Goal: Task Accomplishment & Management: Manage account settings

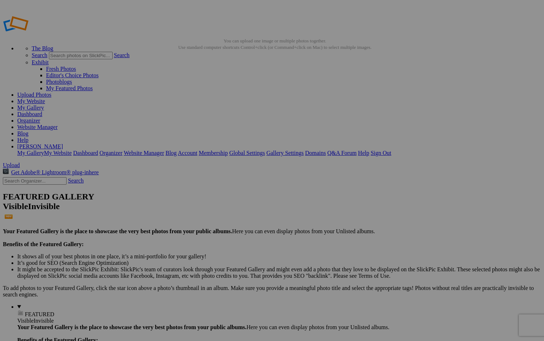
type input "Miami-Gallery"
click at [208, 207] on span "Create" at bounding box center [199, 210] width 15 height 6
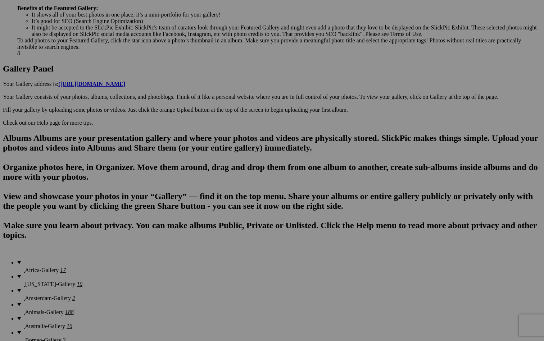
scroll to position [352, 0]
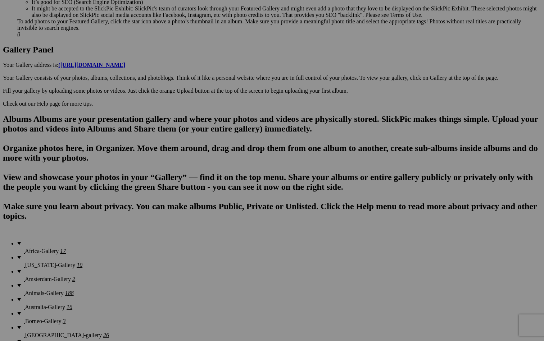
type input "[GEOGRAPHIC_DATA]-Gallery"
type input "[GEOGRAPHIC_DATA]"
click at [208, 207] on span "Create" at bounding box center [199, 210] width 15 height 6
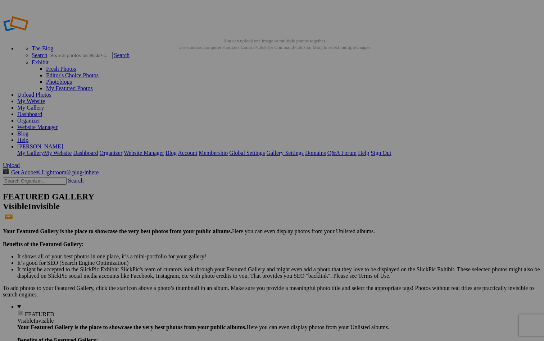
scroll to position [0, 0]
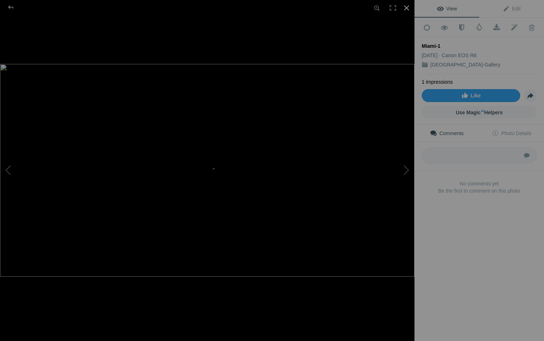
click at [403, 6] on div at bounding box center [407, 8] width 16 height 16
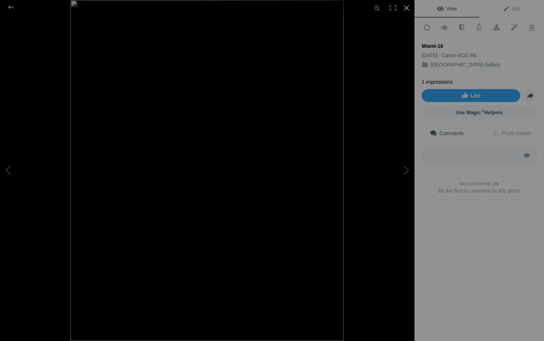
click at [407, 8] on div at bounding box center [407, 8] width 16 height 16
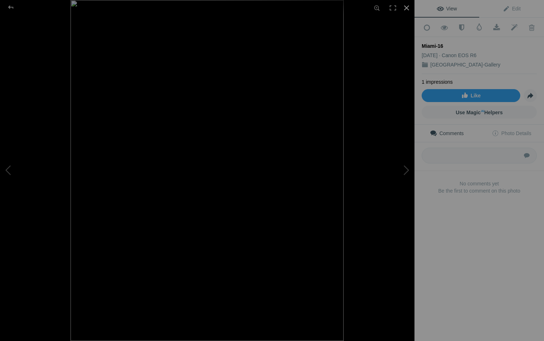
click at [406, 6] on div at bounding box center [407, 8] width 16 height 16
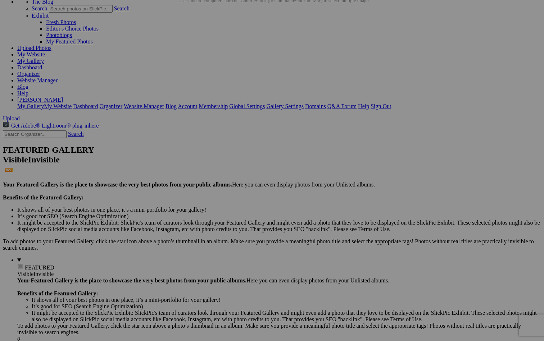
scroll to position [55, 0]
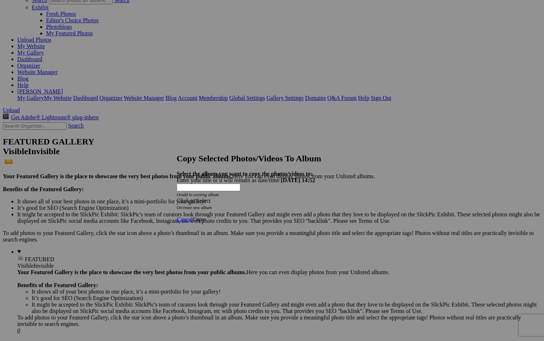
click at [266, 198] on div "Click to Select" at bounding box center [272, 201] width 191 height 6
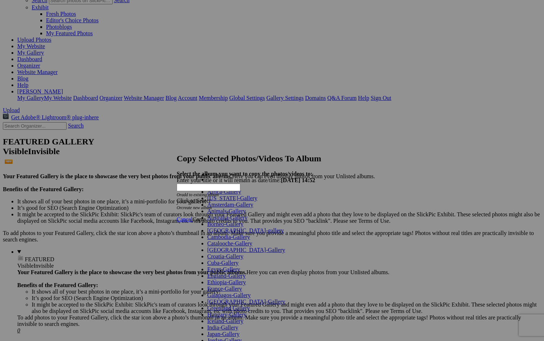
scroll to position [245, 0]
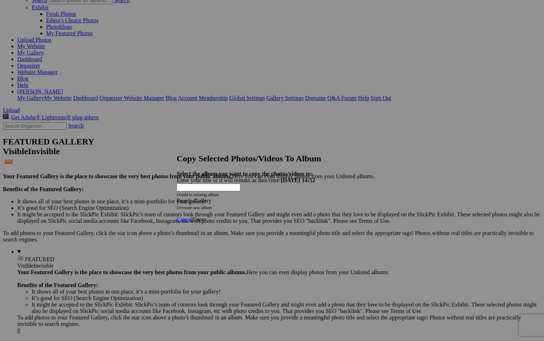
click at [205, 217] on span "Copy" at bounding box center [198, 220] width 13 height 6
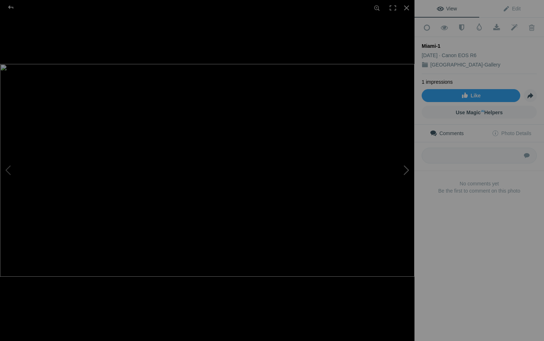
click at [408, 165] on button at bounding box center [388, 170] width 54 height 123
click at [407, 168] on button at bounding box center [388, 170] width 54 height 123
click at [407, 7] on div at bounding box center [407, 8] width 16 height 16
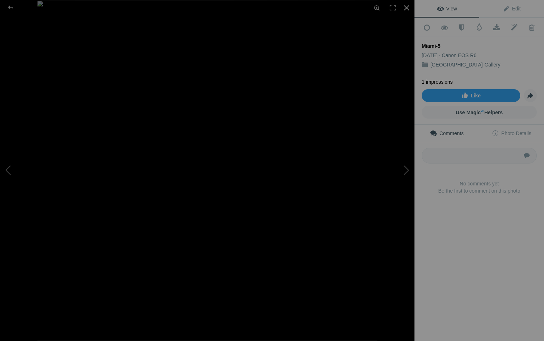
click at [359, 180] on img at bounding box center [207, 170] width 341 height 341
click at [359, 180] on img at bounding box center [37, 159] width 755 height 755
click at [405, 8] on div at bounding box center [407, 8] width 16 height 16
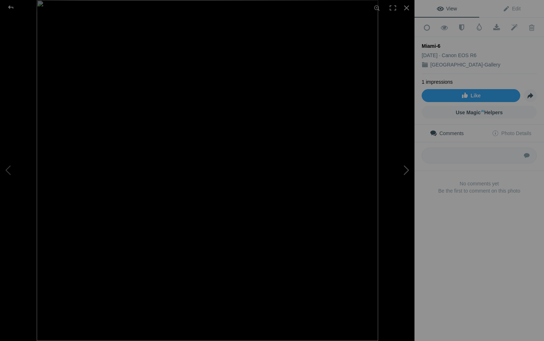
click at [406, 170] on button at bounding box center [388, 170] width 54 height 123
click at [406, 169] on button at bounding box center [388, 170] width 54 height 123
click at [404, 9] on div at bounding box center [407, 8] width 16 height 16
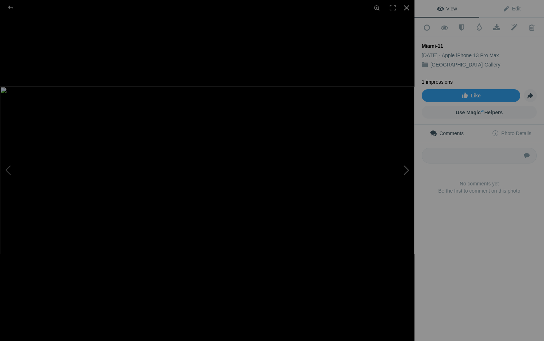
click at [407, 167] on button at bounding box center [388, 170] width 54 height 123
click at [405, 170] on button at bounding box center [388, 170] width 54 height 123
click at [10, 167] on button at bounding box center [27, 170] width 54 height 123
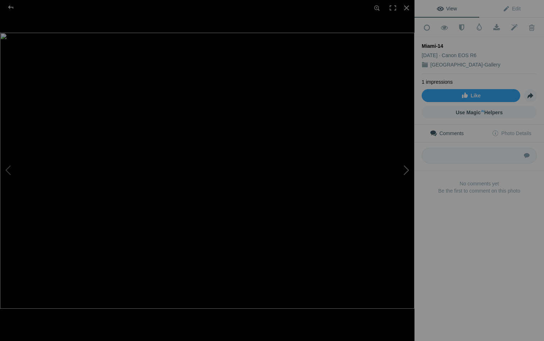
click at [404, 170] on button at bounding box center [388, 170] width 54 height 123
click at [406, 4] on div at bounding box center [407, 8] width 16 height 16
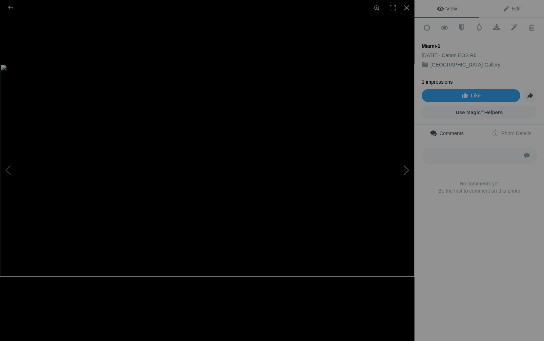
click at [406, 171] on button at bounding box center [388, 170] width 54 height 123
click at [406, 172] on button at bounding box center [388, 170] width 54 height 123
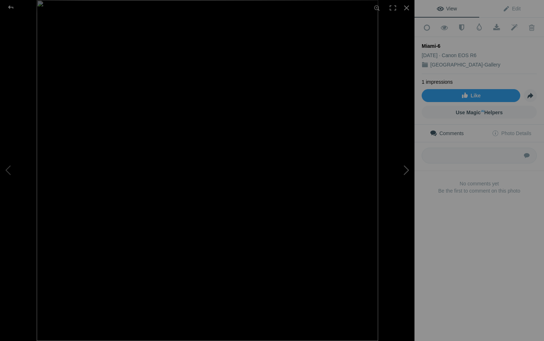
click at [406, 172] on button at bounding box center [388, 170] width 54 height 123
click at [8, 171] on button at bounding box center [27, 170] width 54 height 123
click at [403, 168] on button at bounding box center [388, 170] width 54 height 123
click at [405, 169] on button at bounding box center [388, 170] width 54 height 123
click at [406, 169] on button at bounding box center [388, 170] width 54 height 123
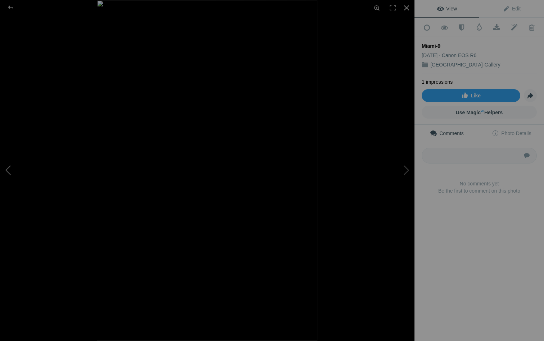
click at [7, 166] on button at bounding box center [27, 170] width 54 height 123
click at [407, 9] on div at bounding box center [407, 8] width 16 height 16
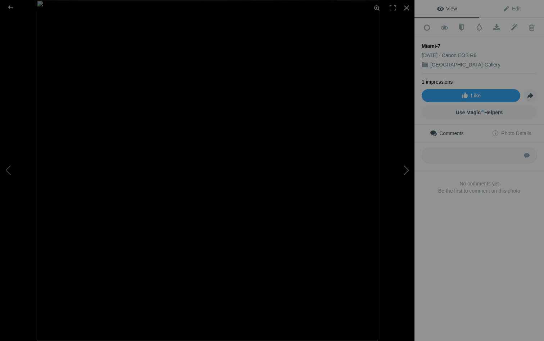
click at [408, 168] on button at bounding box center [388, 170] width 54 height 123
click at [409, 5] on div at bounding box center [407, 8] width 16 height 16
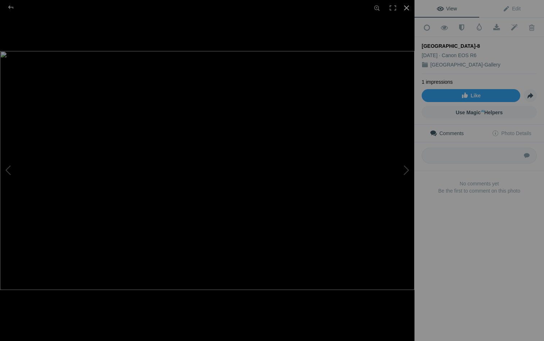
click at [407, 7] on div at bounding box center [407, 8] width 16 height 16
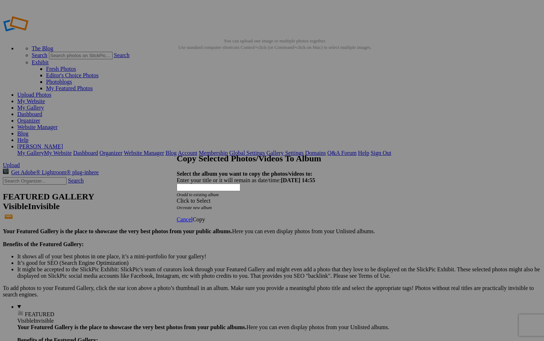
click at [273, 198] on div "Click to Select" at bounding box center [272, 201] width 191 height 6
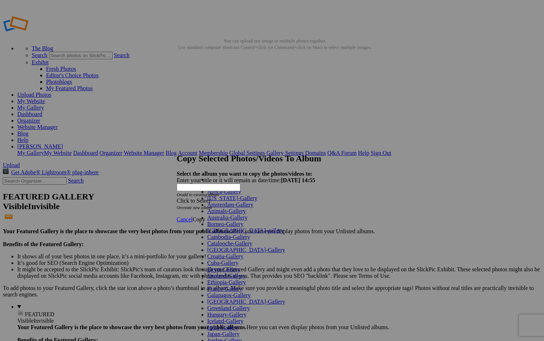
scroll to position [328, 0]
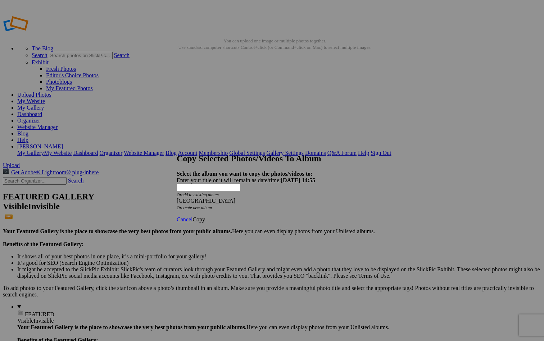
click at [205, 217] on span "Copy" at bounding box center [198, 220] width 13 height 6
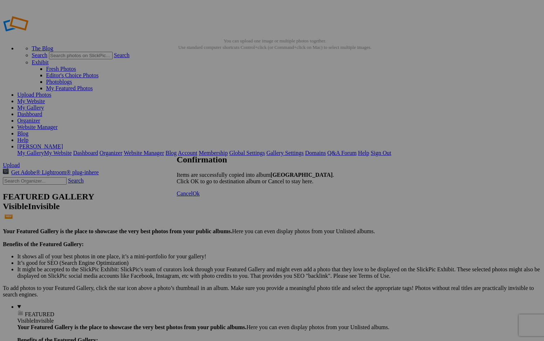
click at [200, 197] on span "Ok" at bounding box center [195, 194] width 7 height 6
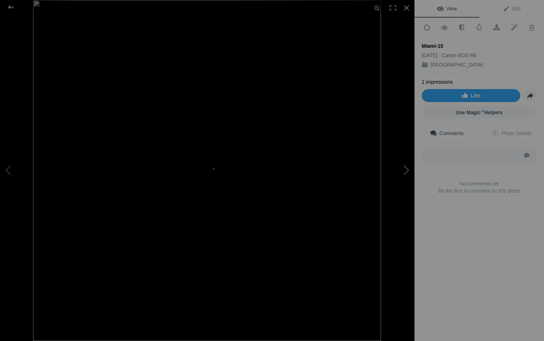
click at [403, 169] on button at bounding box center [388, 170] width 54 height 123
click at [406, 169] on button at bounding box center [388, 170] width 54 height 123
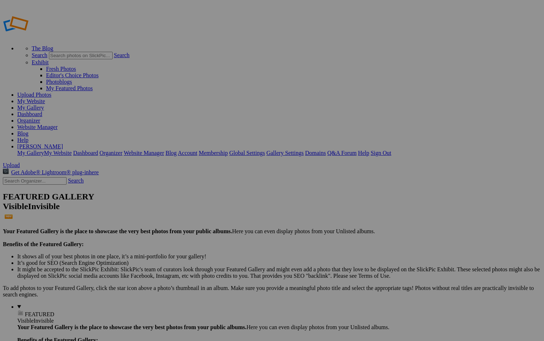
paste input "naragansett bay"
click at [199, 181] on input "naragansett bay" at bounding box center [216, 185] width 78 height 8
click at [198, 181] on input "Aragansett bayN" at bounding box center [216, 185] width 78 height 8
click at [199, 181] on input "Ragansett" at bounding box center [216, 185] width 78 height 8
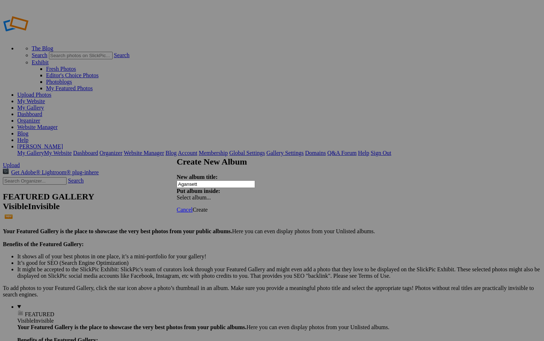
click at [199, 181] on input "Agansett" at bounding box center [216, 185] width 78 height 8
drag, startPoint x: 212, startPoint y: 178, endPoint x: 172, endPoint y: 181, distance: 40.4
paste input "naragansett bay"
click at [199, 181] on input "naragansett bay" at bounding box center [216, 185] width 78 height 8
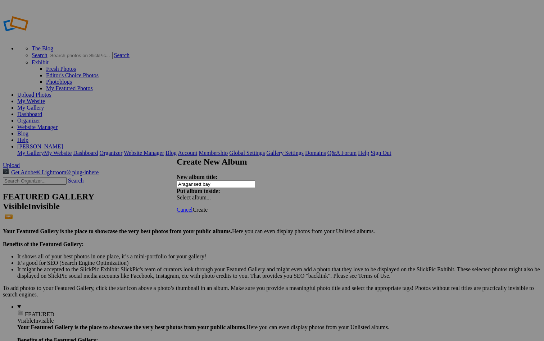
click at [199, 181] on input "Aragansett bay" at bounding box center [216, 185] width 78 height 8
type input "Ragansett bay"
drag, startPoint x: 228, startPoint y: 177, endPoint x: 173, endPoint y: 179, distance: 54.7
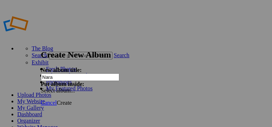
drag, startPoint x: 32, startPoint y: 62, endPoint x: 13, endPoint y: 63, distance: 18.4
click at [41, 73] on input "Nara" at bounding box center [80, 77] width 78 height 8
type input "N"
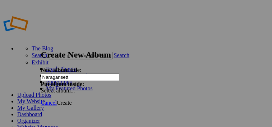
click at [41, 73] on input "Naragansett" at bounding box center [80, 77] width 78 height 8
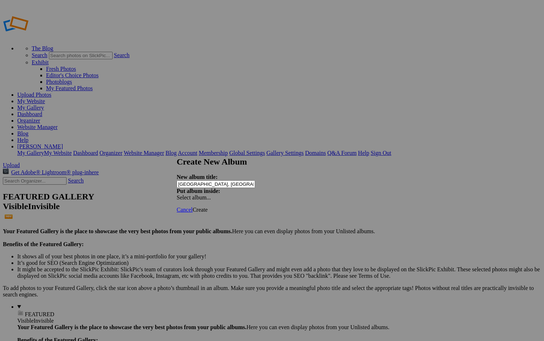
type input "[GEOGRAPHIC_DATA], [GEOGRAPHIC_DATA]-Gallery"
click at [208, 207] on span "Create" at bounding box center [199, 210] width 15 height 6
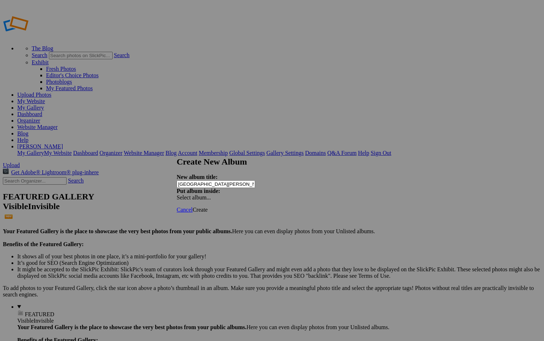
click at [239, 181] on input "Santa Rosa beach, Florida-Gallery" at bounding box center [216, 185] width 78 height 8
click at [219, 181] on input "Santa Rosa beach, Florida-Gallery" at bounding box center [216, 185] width 78 height 8
type input "[GEOGRAPHIC_DATA][PERSON_NAME], [US_STATE]-Gallery"
click at [208, 207] on span "Create" at bounding box center [199, 210] width 15 height 6
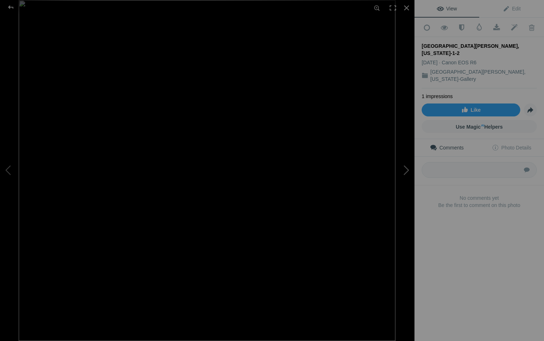
click at [407, 168] on button at bounding box center [388, 170] width 54 height 123
click at [6, 174] on button at bounding box center [27, 170] width 54 height 123
click at [407, 169] on button at bounding box center [388, 170] width 54 height 123
